Goal: Transaction & Acquisition: Purchase product/service

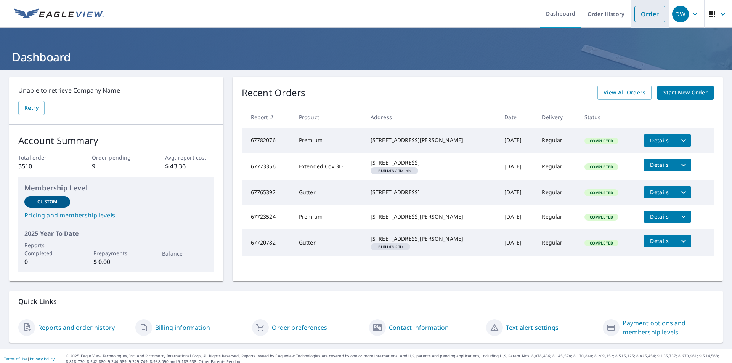
click at [651, 13] on link "Order" at bounding box center [649, 14] width 31 height 16
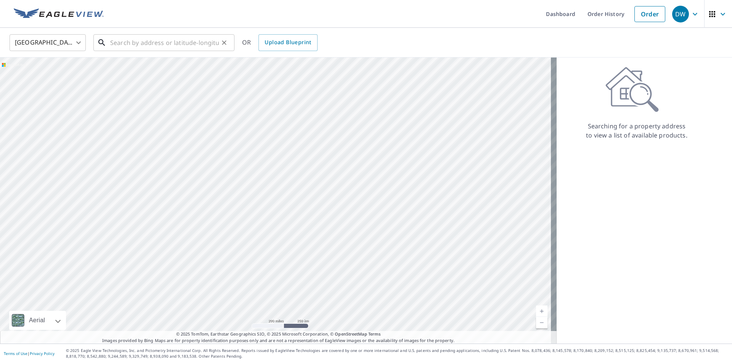
click at [129, 37] on input "text" at bounding box center [164, 42] width 109 height 21
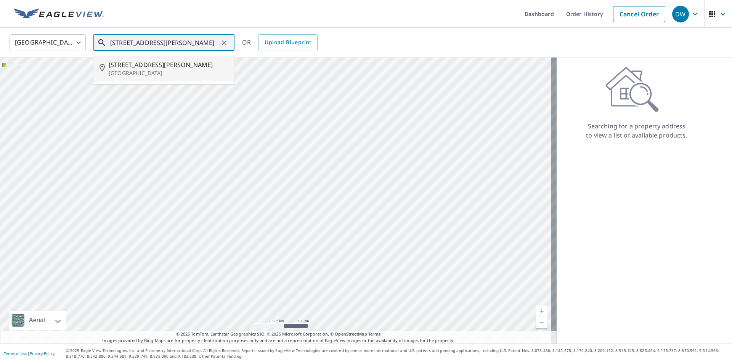
click at [152, 72] on p "[GEOGRAPHIC_DATA]" at bounding box center [169, 73] width 120 height 8
type input "[STREET_ADDRESS][PERSON_NAME]"
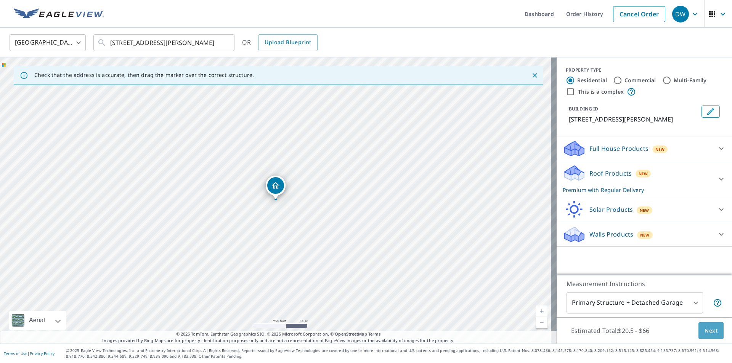
click at [706, 326] on span "Next" at bounding box center [710, 331] width 13 height 10
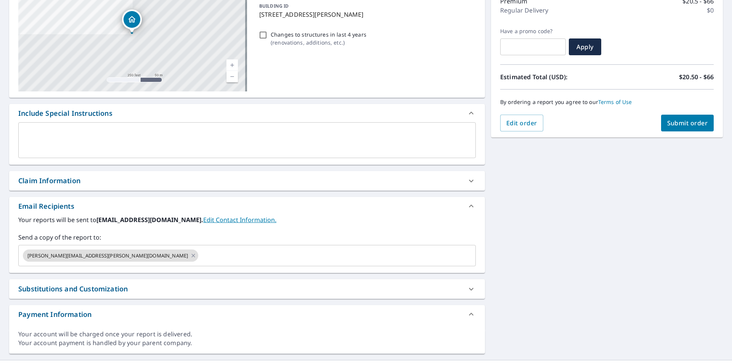
scroll to position [122, 0]
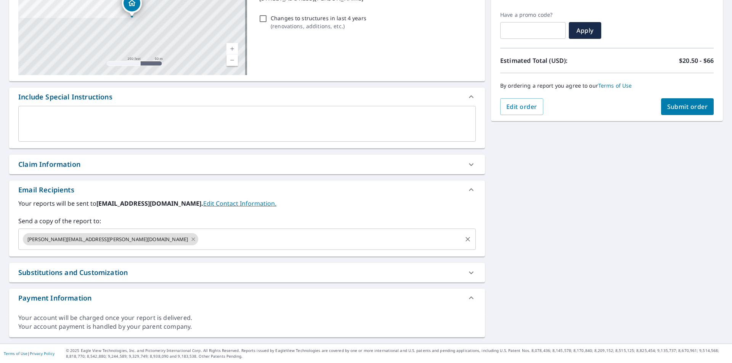
click at [190, 239] on icon at bounding box center [193, 239] width 6 height 8
click at [93, 239] on input "text" at bounding box center [241, 239] width 439 height 14
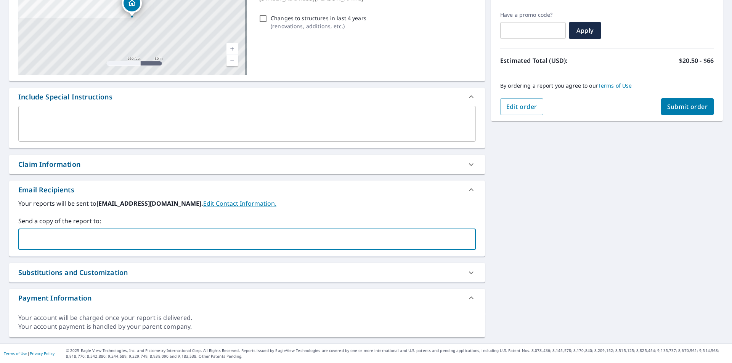
type input "[PERSON_NAME][EMAIL_ADDRESS][PERSON_NAME][DOMAIN_NAME]"
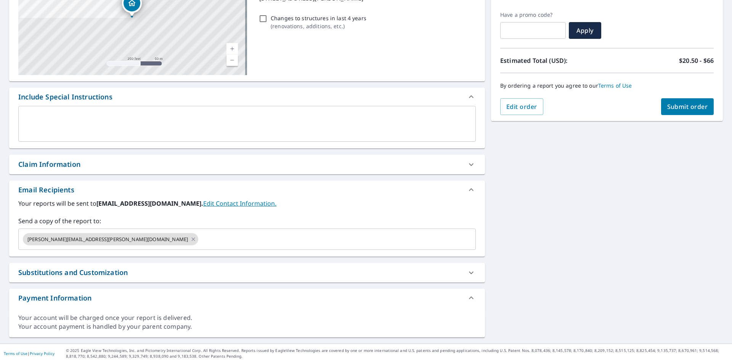
click at [574, 223] on div "[STREET_ADDRESS][PERSON_NAME] Aerial Road A standard road map Aerial A detailed…" at bounding box center [366, 146] width 732 height 395
click at [686, 103] on span "Submit order" at bounding box center [687, 107] width 41 height 8
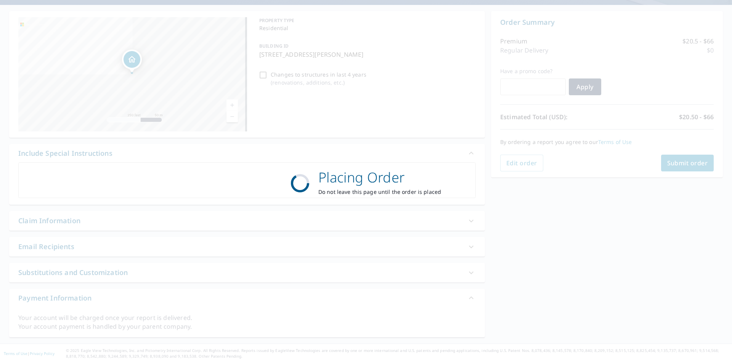
scroll to position [66, 0]
